Goal: Share content

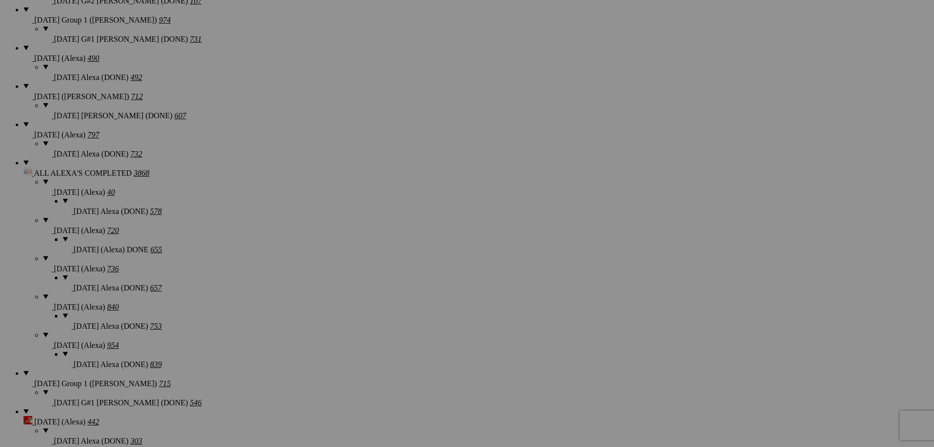
scroll to position [892, 0]
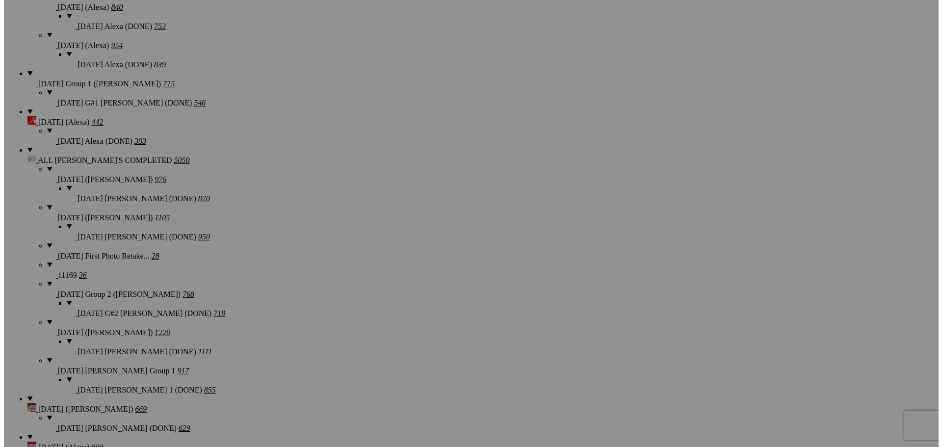
scroll to position [1186, 0]
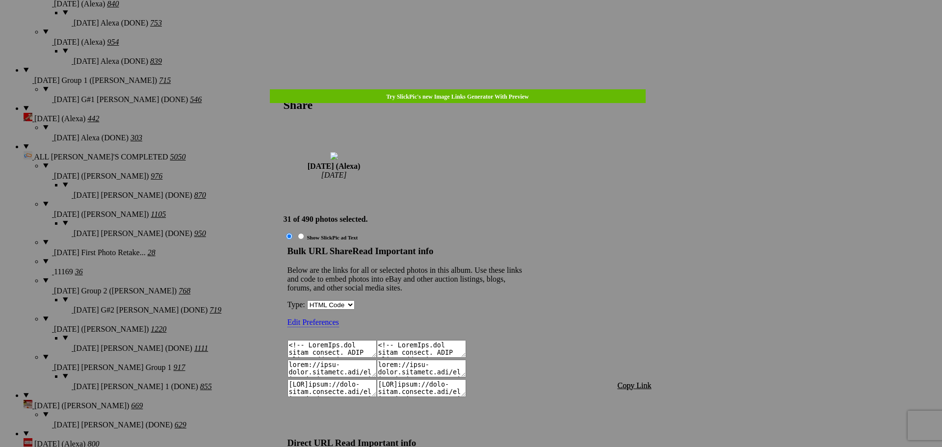
click at [627, 381] on span "Copy Link" at bounding box center [635, 385] width 34 height 8
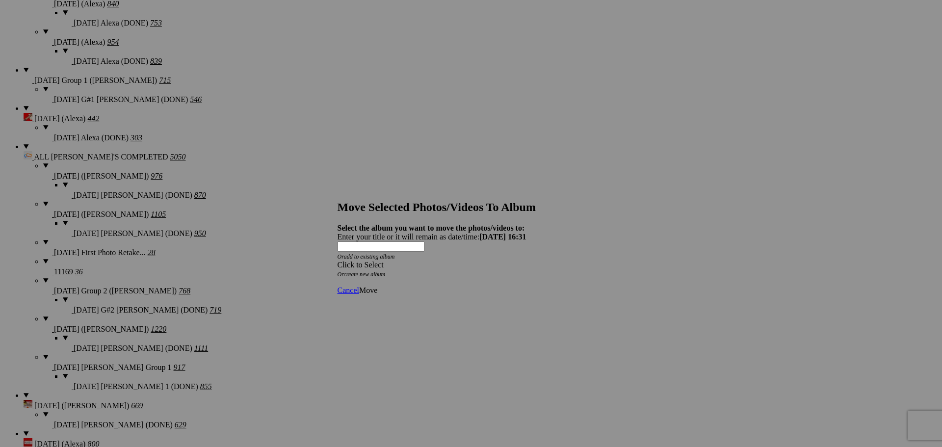
click at [535, 260] on div "Click to Select" at bounding box center [467, 264] width 260 height 9
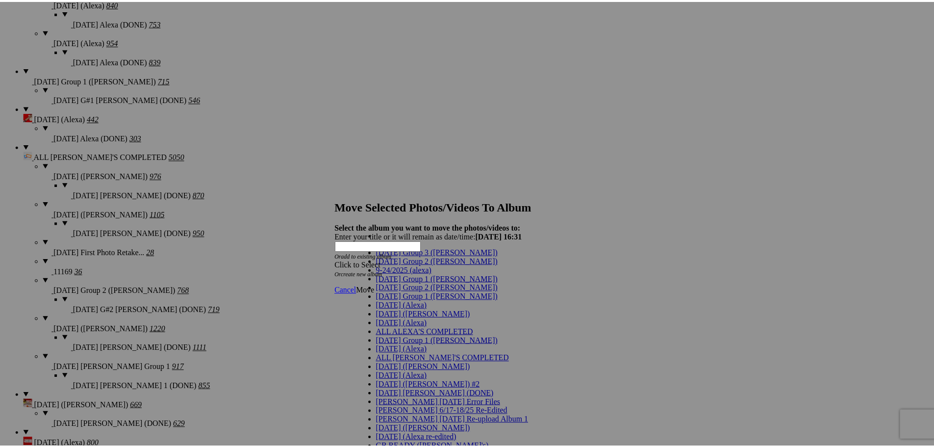
scroll to position [11, 0]
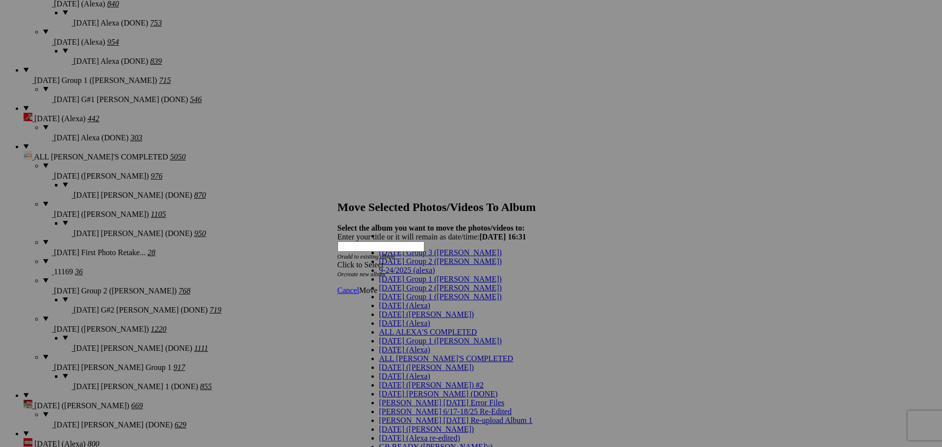
click at [408, 318] on link "[DATE] ([PERSON_NAME])" at bounding box center [426, 314] width 95 height 8
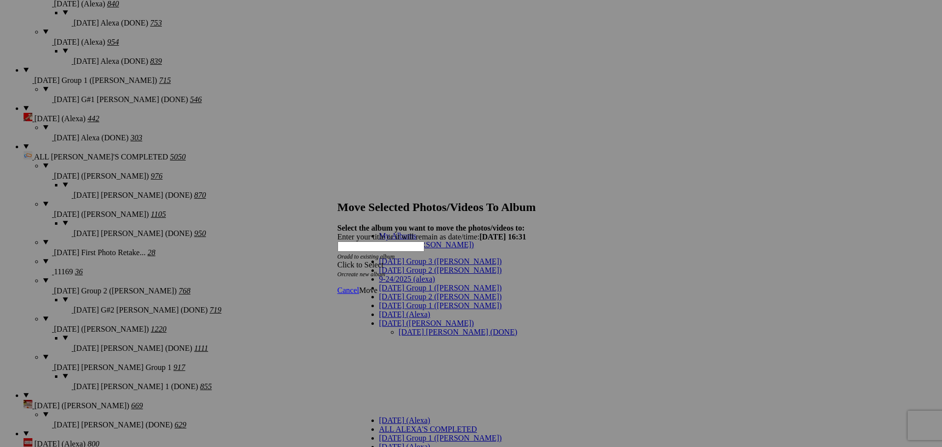
click at [416, 240] on span at bounding box center [416, 236] width 0 height 8
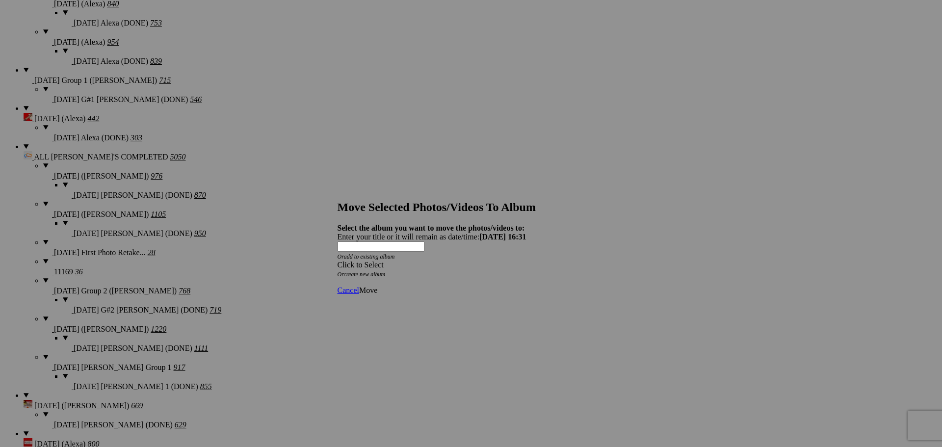
click at [400, 260] on div "Click to Select" at bounding box center [467, 264] width 260 height 9
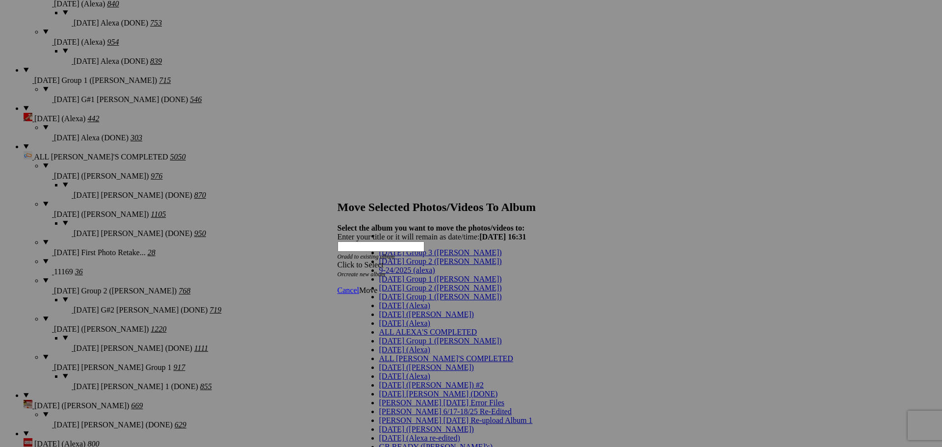
click at [396, 310] on span "[DATE] (Alexa)" at bounding box center [404, 305] width 51 height 8
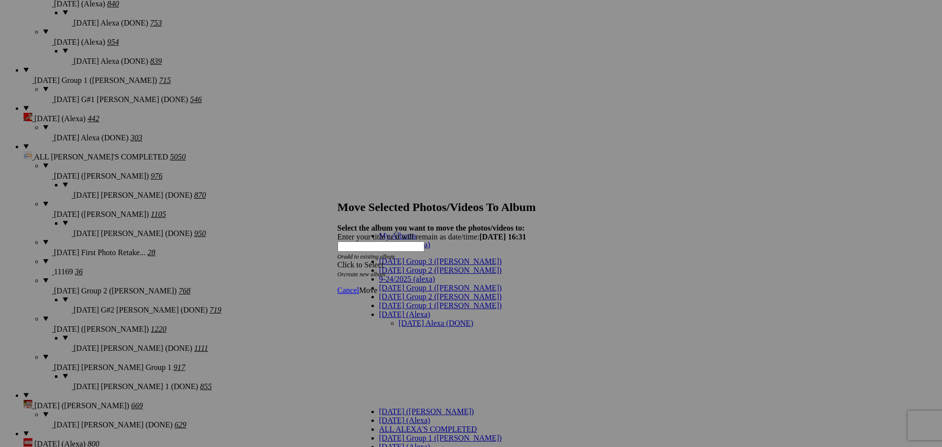
click at [406, 319] on link "[DATE] Alexa (DONE)" at bounding box center [436, 323] width 75 height 8
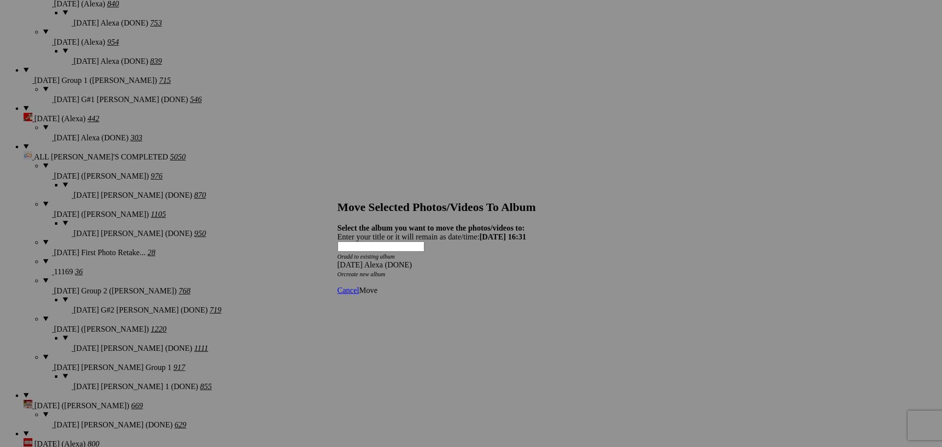
click at [377, 286] on span "Move" at bounding box center [368, 290] width 18 height 8
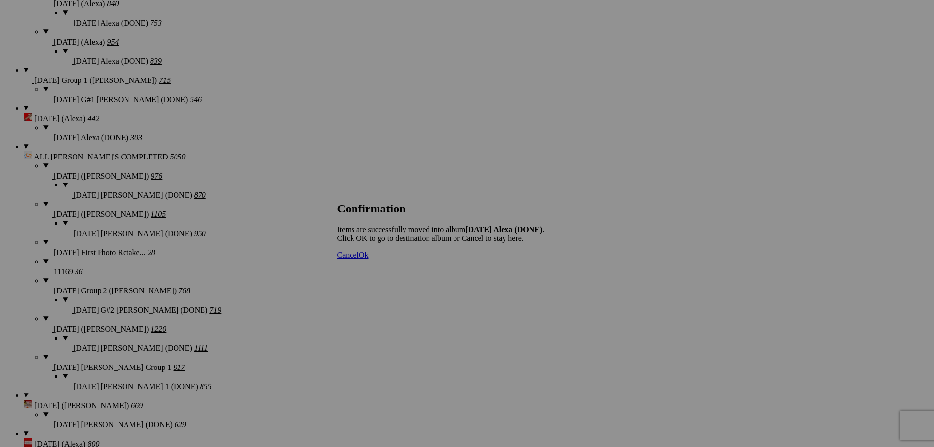
click at [359, 259] on span "Cancel" at bounding box center [348, 255] width 22 height 8
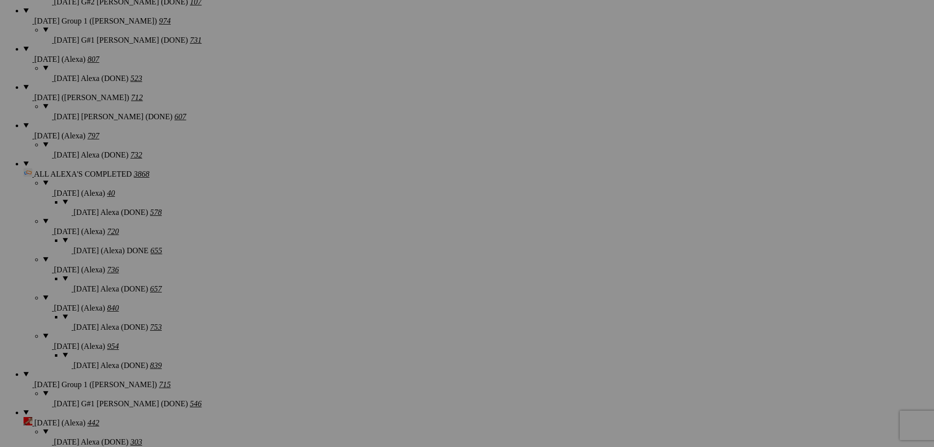
scroll to position [990, 0]
